Goal: Information Seeking & Learning: Learn about a topic

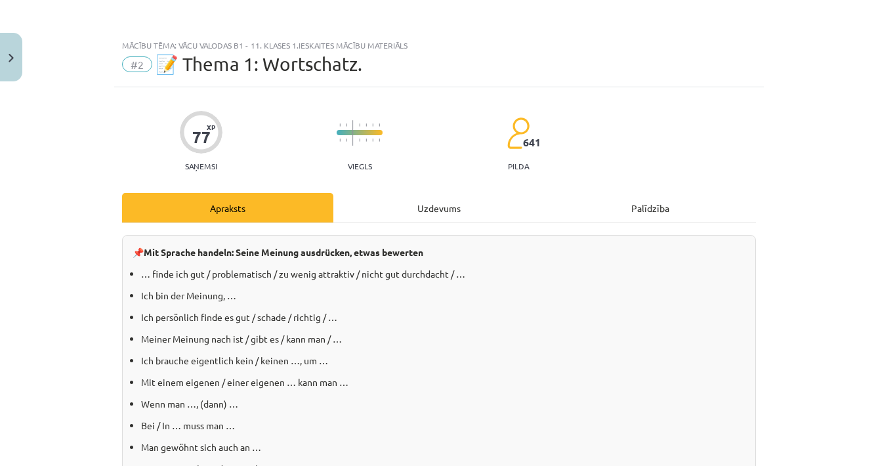
click at [16, 53] on button "Close" at bounding box center [11, 57] width 22 height 49
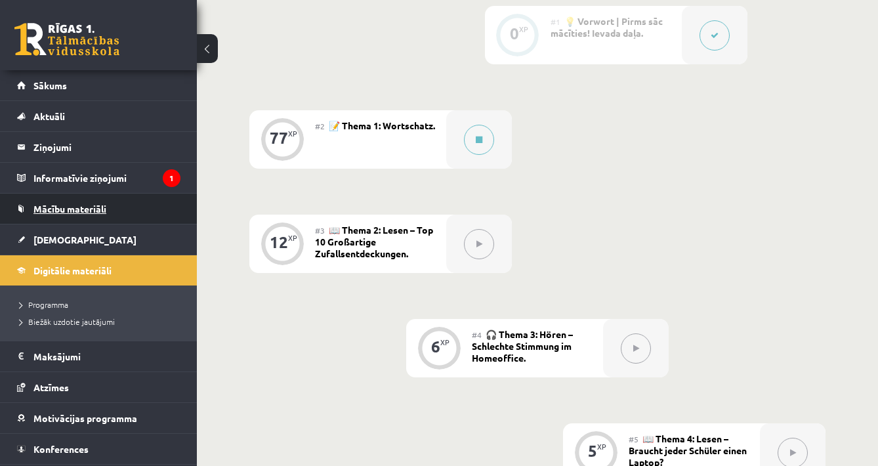
click at [88, 202] on link "Mācību materiāli" at bounding box center [98, 209] width 163 height 30
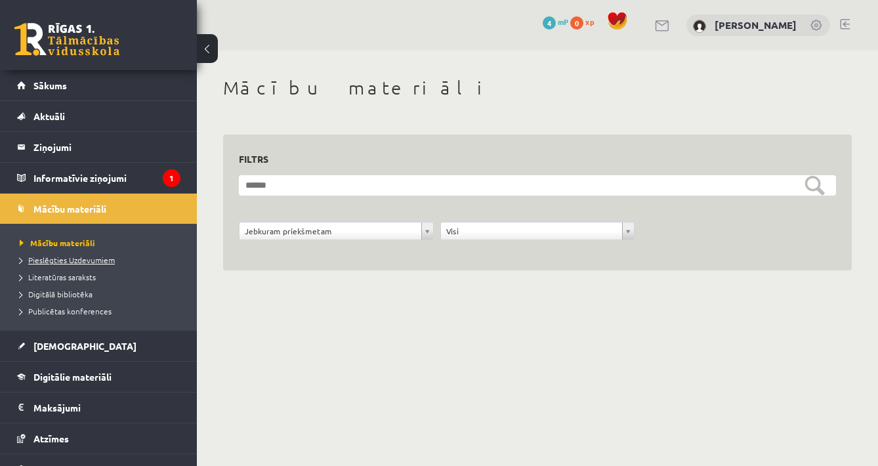
click at [90, 263] on span "Pieslēgties Uzdevumiem" at bounding box center [67, 260] width 95 height 11
click at [127, 166] on legend "Informatīvie ziņojumi 1" at bounding box center [106, 178] width 147 height 30
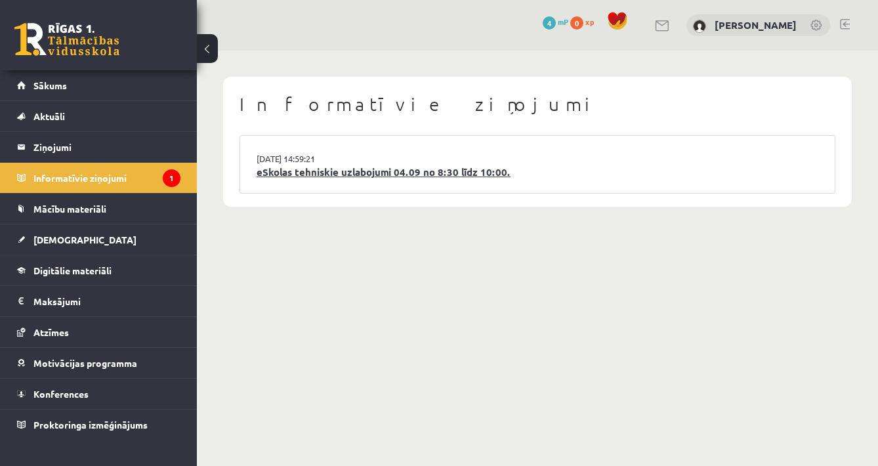
click at [266, 169] on link "eSkolas tehniskie uzlabojumi 04.09 no 8:30 līdz 10:00." at bounding box center [538, 172] width 562 height 15
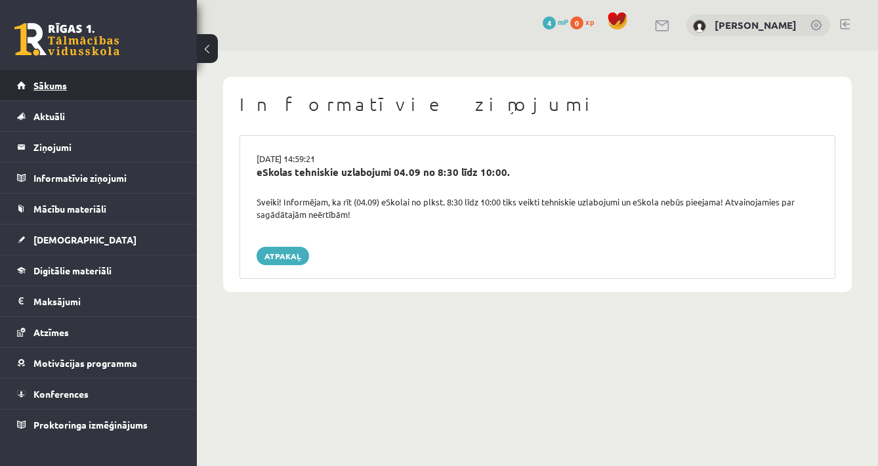
click at [91, 89] on link "Sākums" at bounding box center [98, 85] width 163 height 30
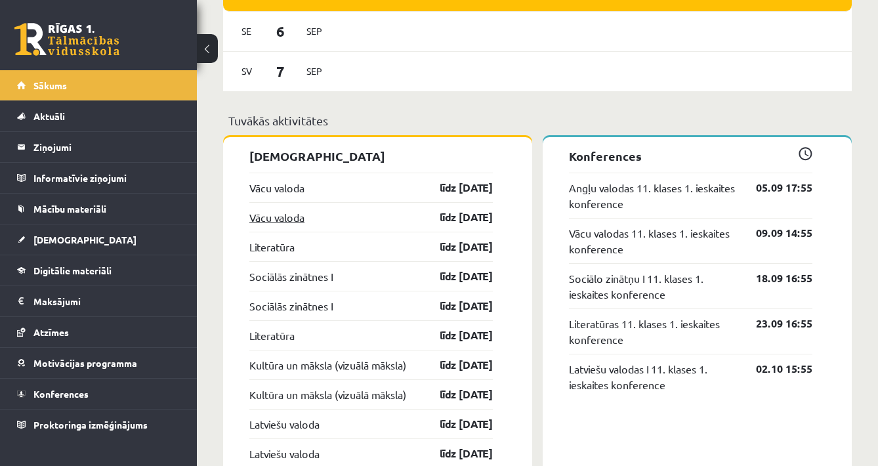
scroll to position [1081, 0]
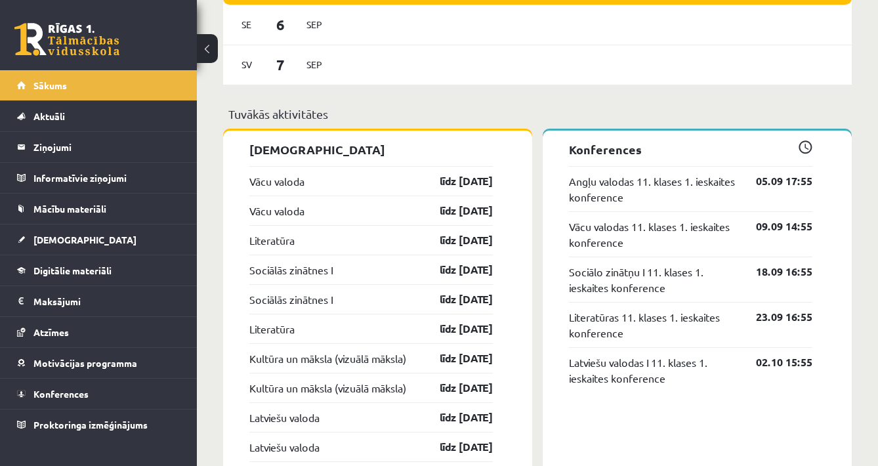
click at [325, 209] on div "Vācu valoda līdz [DATE]" at bounding box center [370, 211] width 243 height 30
click at [295, 217] on link "Vācu valoda" at bounding box center [276, 211] width 55 height 16
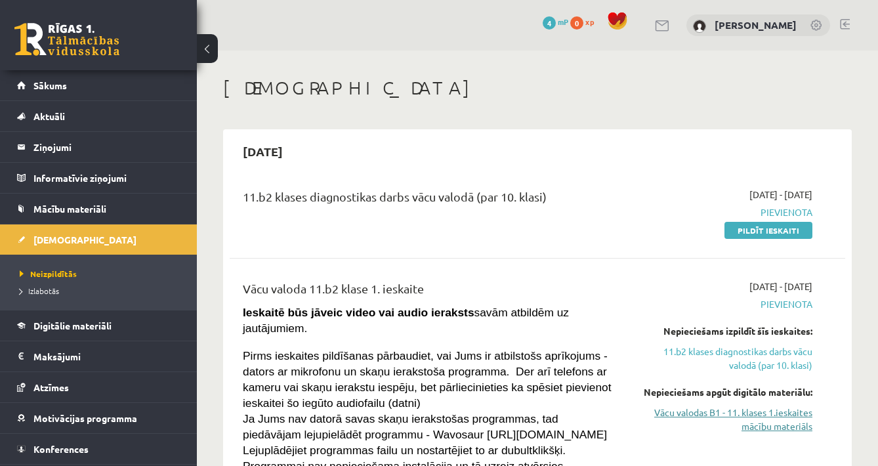
click at [768, 423] on link "Vācu valodas B1 - 11. klases 1.ieskaites mācību materiāls" at bounding box center [724, 420] width 177 height 28
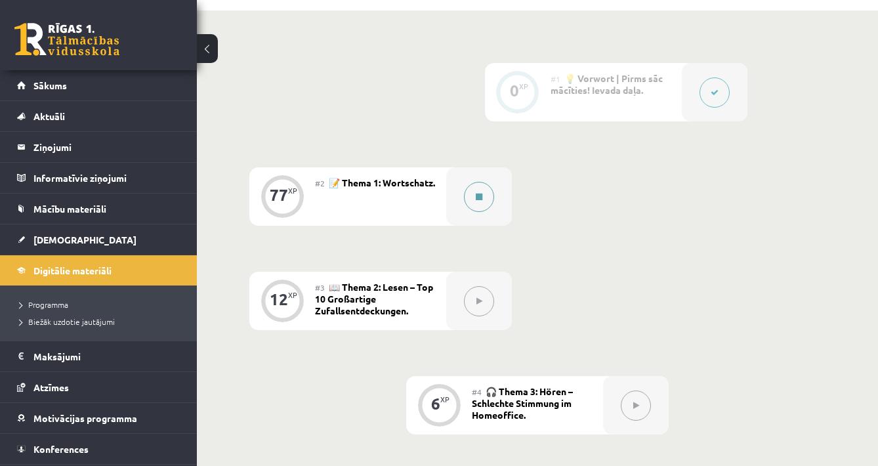
scroll to position [309, 0]
click at [476, 194] on icon at bounding box center [479, 195] width 7 height 8
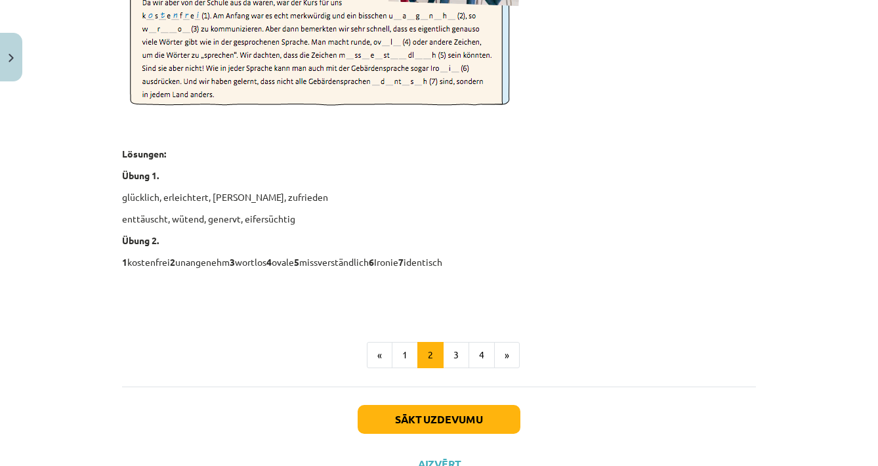
scroll to position [1882, 0]
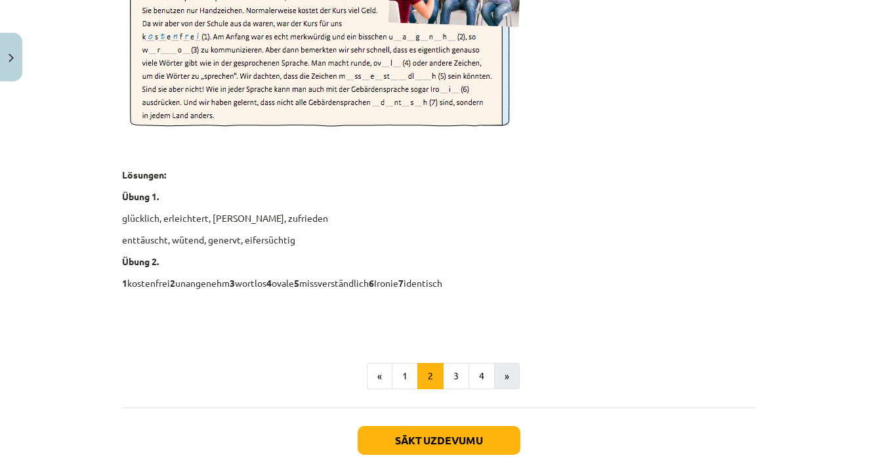
click at [499, 368] on button "»" at bounding box center [507, 376] width 26 height 26
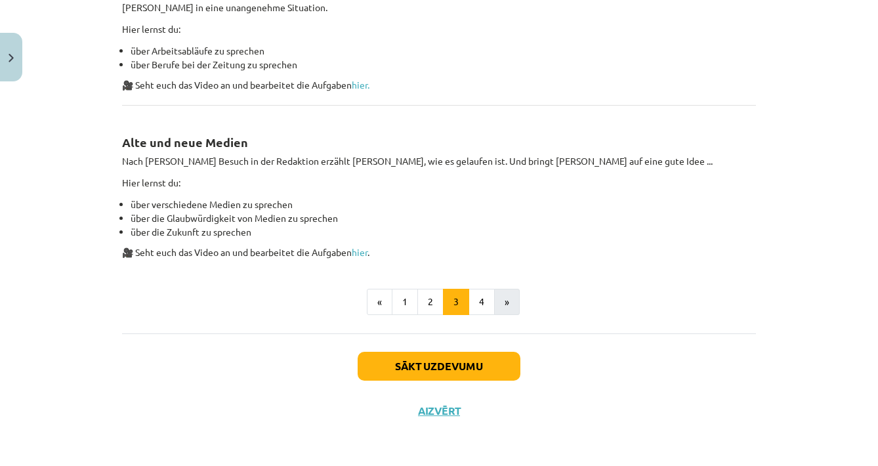
scroll to position [843, 0]
click at [506, 299] on button "»" at bounding box center [507, 302] width 26 height 26
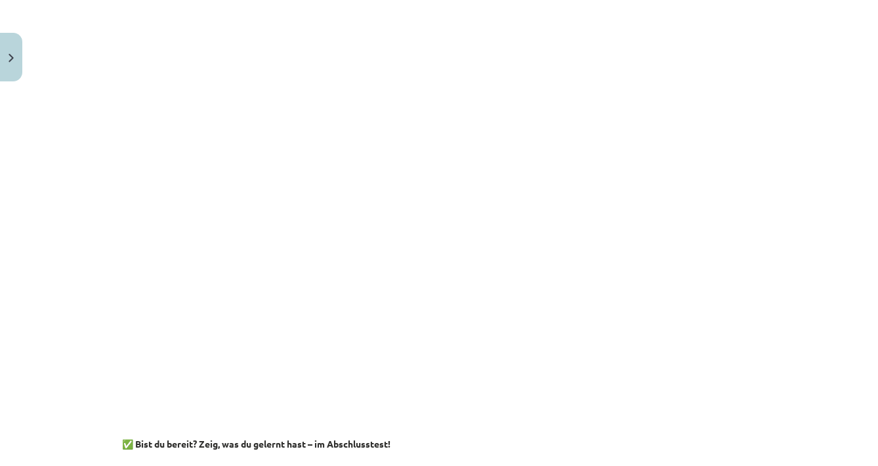
scroll to position [1534, 0]
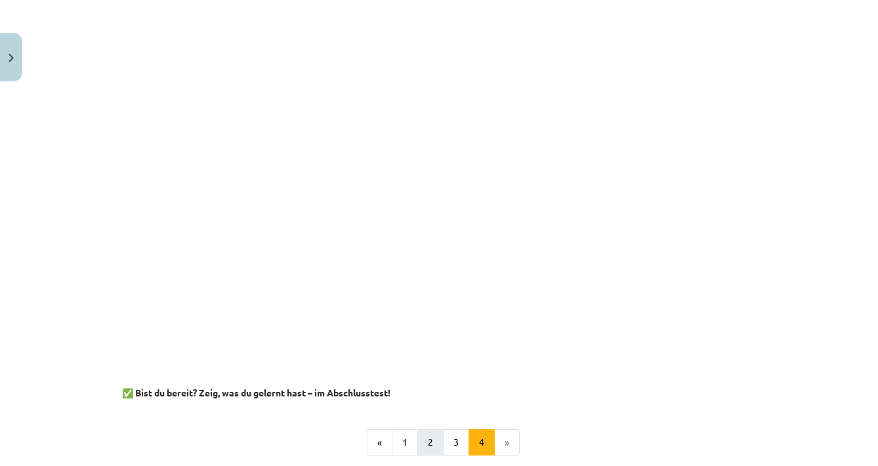
click at [431, 445] on button "2" at bounding box center [430, 442] width 26 height 26
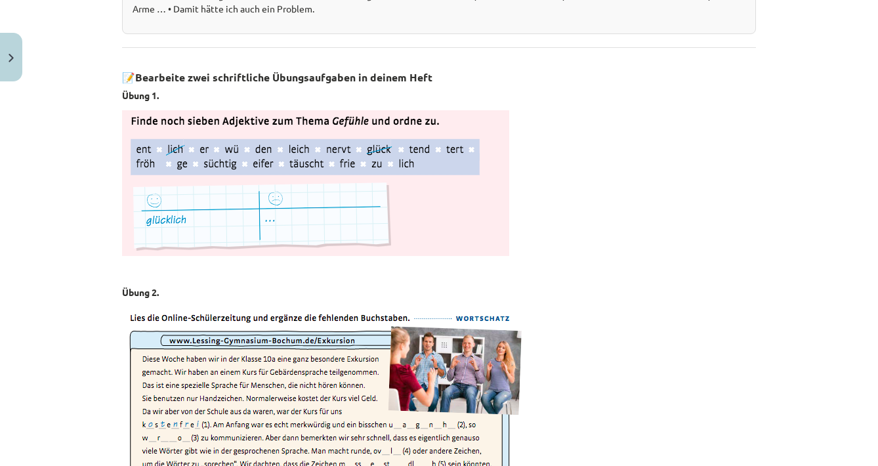
scroll to position [1496, 0]
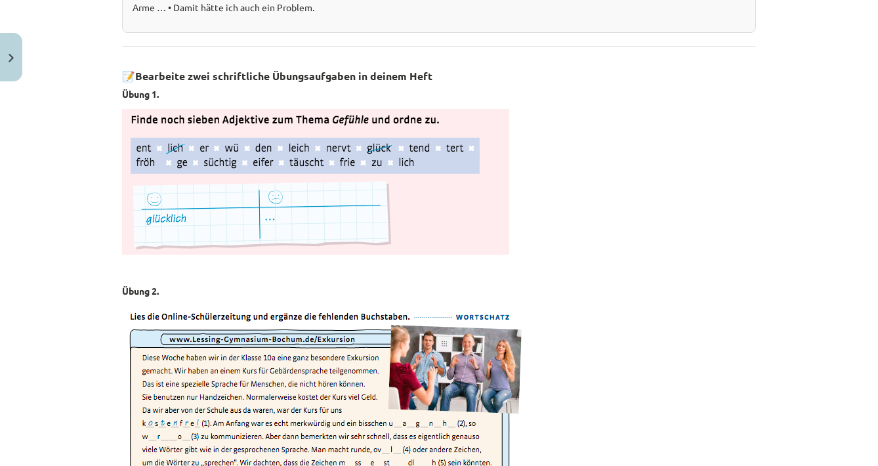
drag, startPoint x: 140, startPoint y: 72, endPoint x: 341, endPoint y: 87, distance: 201.4
copy div "📝 Bearbeite zwei schriftliche Übungsaufgaben in deinem Heft Übung 1."
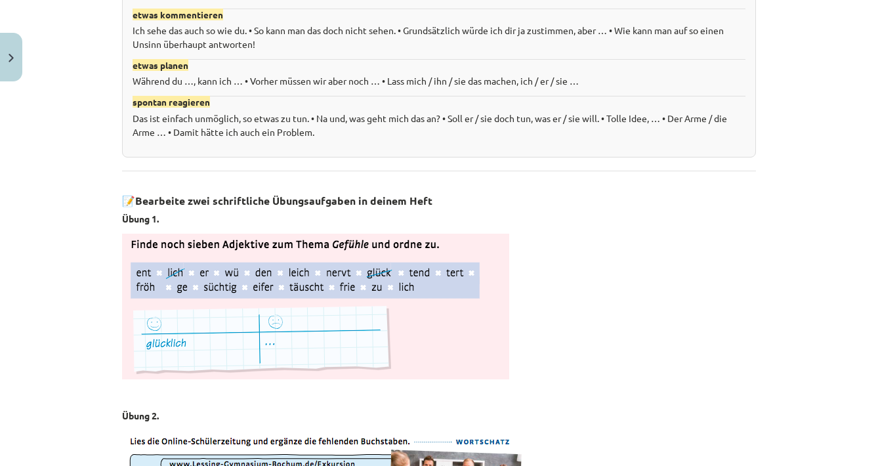
scroll to position [1372, 0]
click at [605, 265] on p at bounding box center [439, 306] width 634 height 146
click at [473, 270] on img at bounding box center [315, 306] width 387 height 146
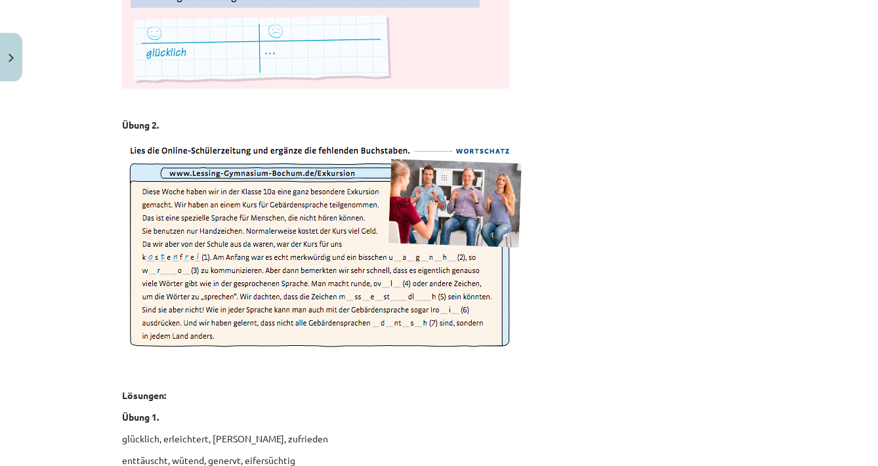
scroll to position [1648, 0]
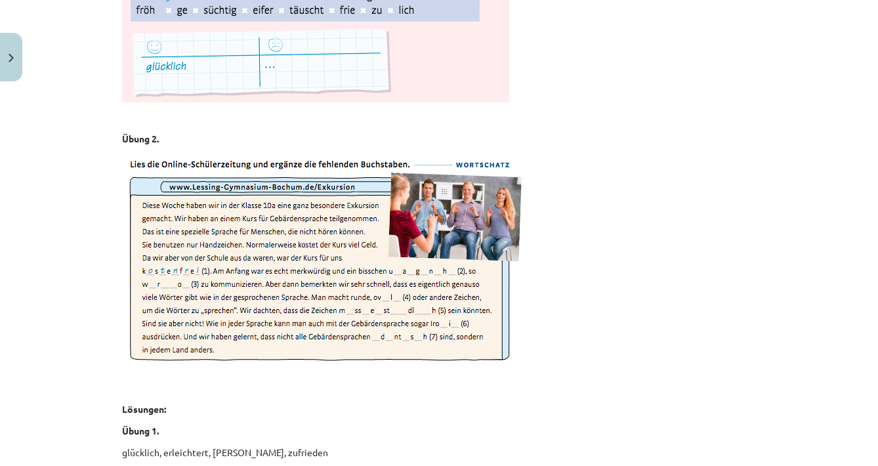
click at [131, 163] on img at bounding box center [327, 263] width 411 height 219
click at [99, 255] on div "Mācību tēma: Vācu valodas b1 - 11. klases 1.ieskaites mācību materiāls #2 📝 The…" at bounding box center [439, 233] width 878 height 466
drag, startPoint x: 199, startPoint y: 257, endPoint x: 213, endPoint y: 258, distance: 14.5
click at [396, 270] on img at bounding box center [327, 263] width 411 height 219
click at [418, 272] on img at bounding box center [327, 263] width 411 height 219
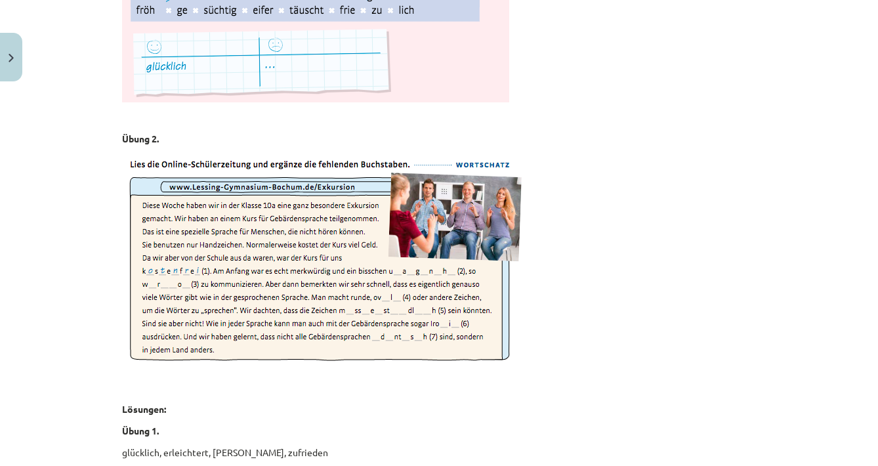
click at [418, 272] on img at bounding box center [327, 263] width 411 height 219
drag, startPoint x: 133, startPoint y: 165, endPoint x: 494, endPoint y: 171, distance: 360.4
click at [485, 248] on img at bounding box center [327, 263] width 411 height 219
click at [352, 186] on img at bounding box center [327, 263] width 411 height 219
click at [163, 284] on img at bounding box center [327, 263] width 411 height 219
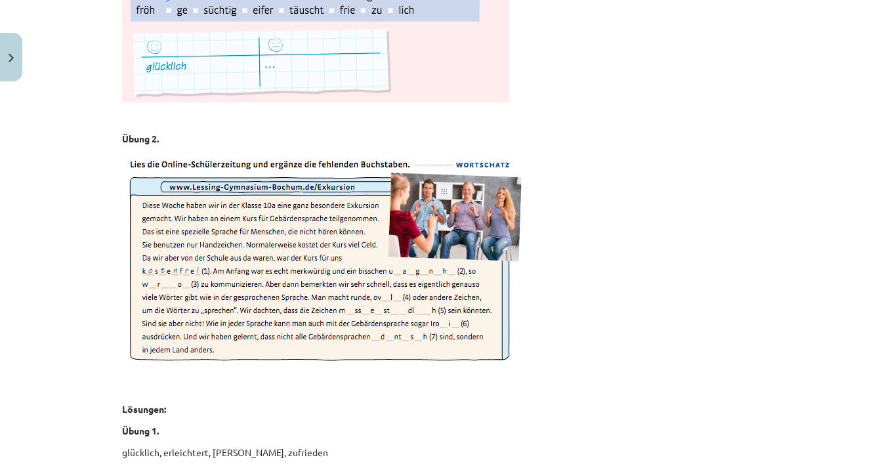
click at [154, 280] on img at bounding box center [327, 263] width 411 height 219
click at [156, 272] on img at bounding box center [327, 263] width 411 height 219
click at [430, 163] on img at bounding box center [327, 263] width 411 height 219
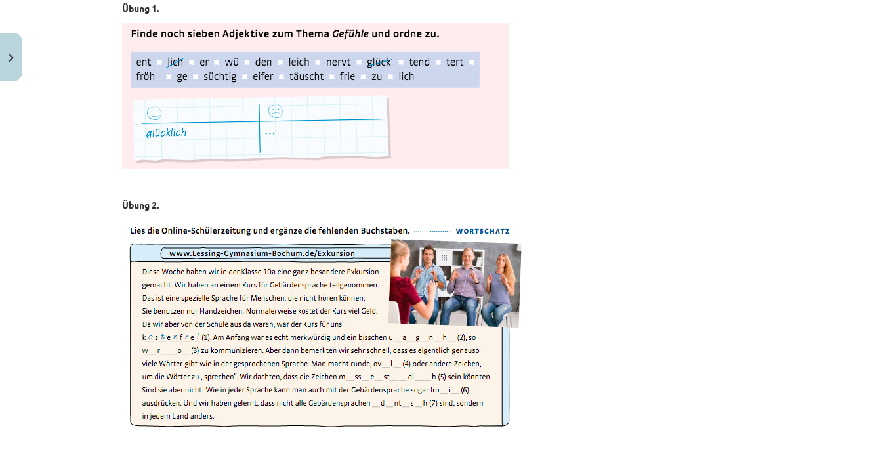
scroll to position [1581, 0]
click at [398, 334] on img at bounding box center [327, 330] width 411 height 219
click at [398, 339] on img at bounding box center [327, 330] width 411 height 219
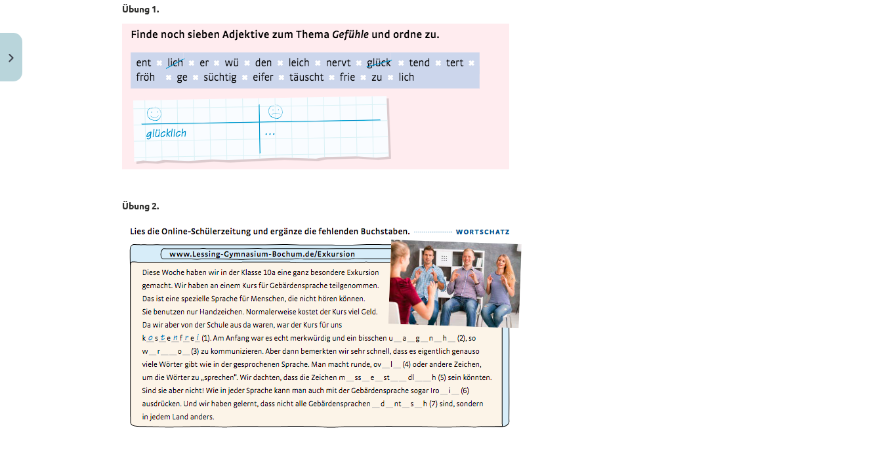
click at [404, 332] on img at bounding box center [327, 330] width 411 height 219
click at [434, 406] on img at bounding box center [327, 330] width 411 height 219
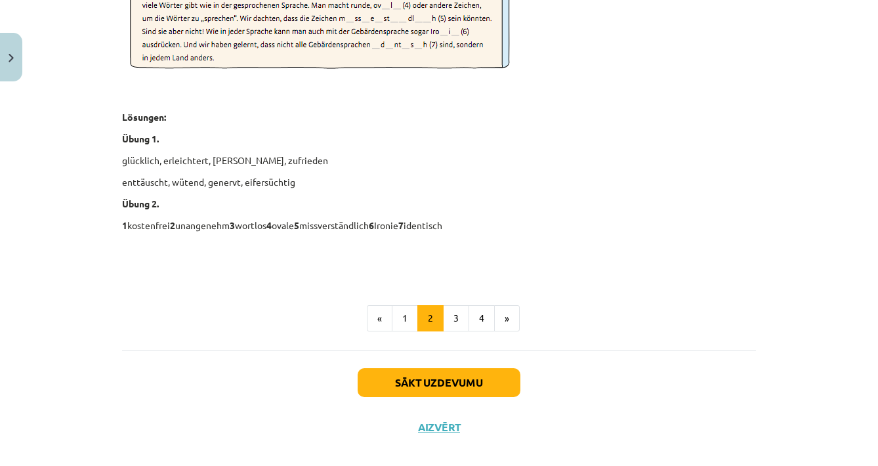
scroll to position [1947, 0]
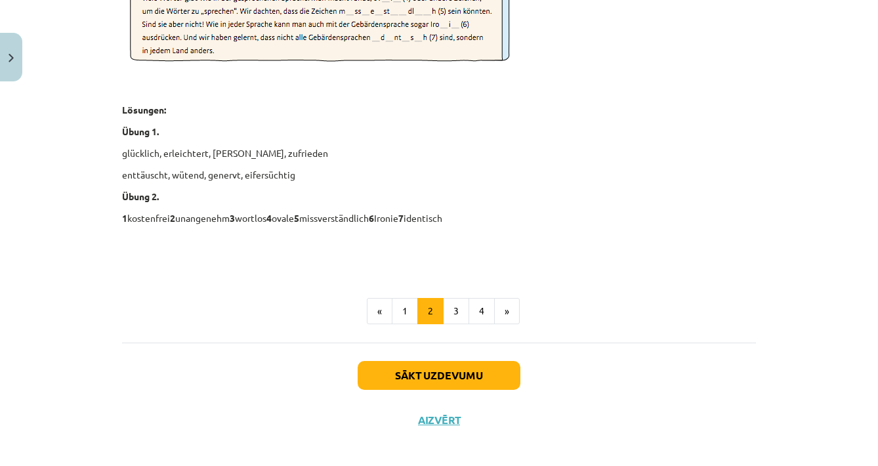
click at [463, 216] on p "1 kostenfrei 2 unangenehm 3 wortlos 4 ovale 5 missverständlich 6 Ironie 7 ident…" at bounding box center [439, 218] width 634 height 14
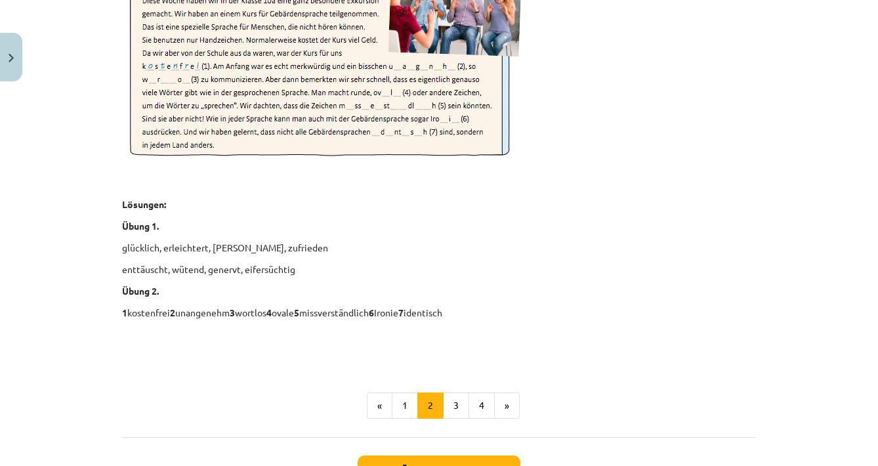
scroll to position [1875, 0]
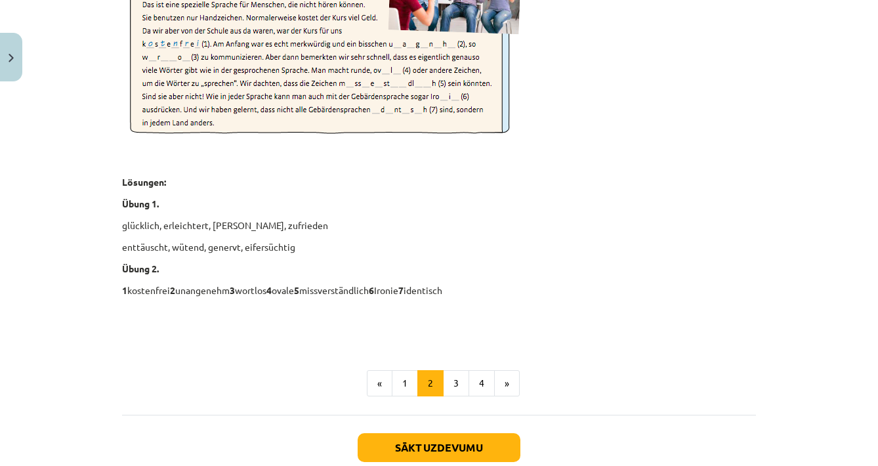
click at [454, 387] on button "3" at bounding box center [456, 383] width 26 height 26
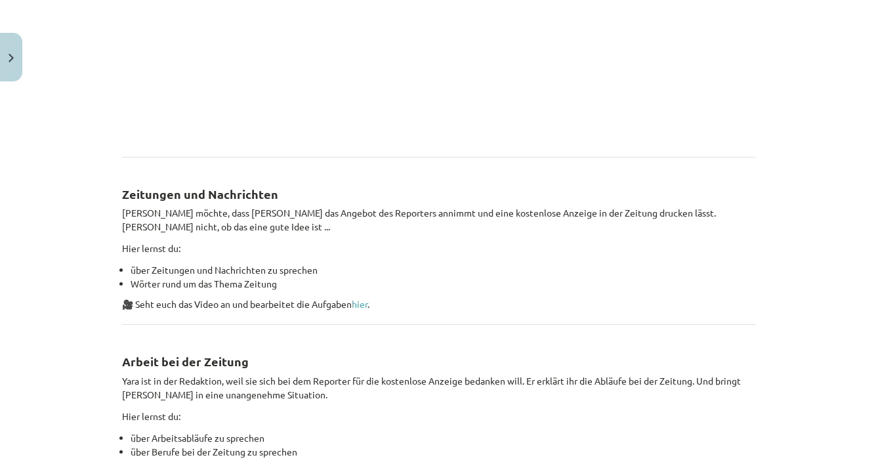
scroll to position [457, 0]
